Goal: Browse casually

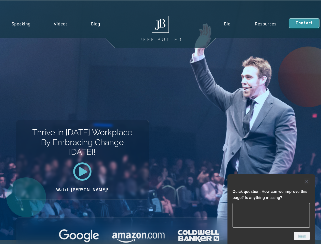
click at [160, 122] on div "Thrive in [DATE] Workplace By Embracing Change [DATE]! Watch [PERSON_NAME]!" at bounding box center [160, 120] width 321 height 239
click at [271, 181] on div at bounding box center [270, 181] width 77 height 6
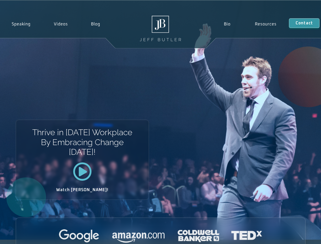
click at [302, 236] on div at bounding box center [160, 236] width 289 height 14
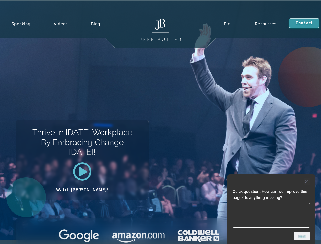
click at [160, 122] on div "Thrive in [DATE] Workplace By Embracing Change [DATE]! Watch [PERSON_NAME]!" at bounding box center [160, 120] width 321 height 239
click at [271, 181] on div at bounding box center [270, 181] width 77 height 6
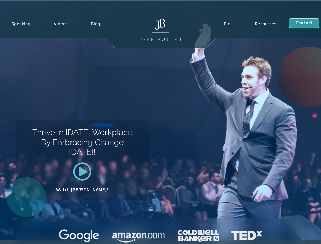
click at [302, 236] on div at bounding box center [160, 236] width 289 height 14
